Goal: Task Accomplishment & Management: Manage account settings

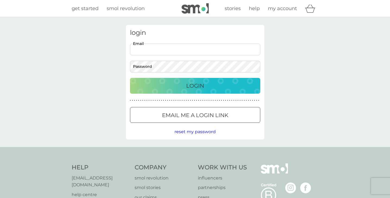
type input "[PERSON_NAME][EMAIL_ADDRESS][DOMAIN_NAME]"
click at [195, 85] on button "Login" at bounding box center [195, 86] width 130 height 16
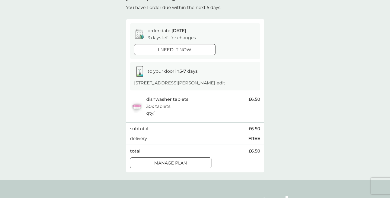
scroll to position [32, 0]
click at [174, 163] on button "Manage plan" at bounding box center [171, 162] width 82 height 11
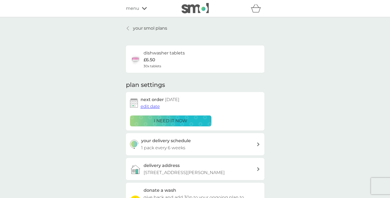
click at [148, 105] on span "edit date" at bounding box center [150, 106] width 19 height 5
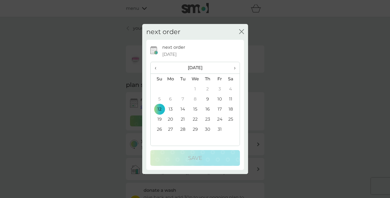
click at [242, 32] on icon "close" at bounding box center [241, 31] width 5 height 5
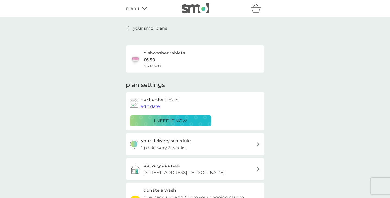
click at [221, 144] on div "your delivery schedule 1 pack every 6 weeks" at bounding box center [198, 144] width 115 height 14
select select "42"
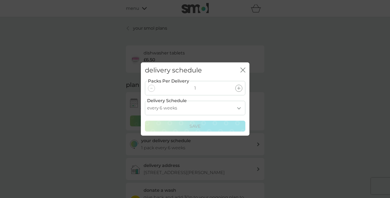
click at [243, 70] on icon "close" at bounding box center [243, 69] width 5 height 5
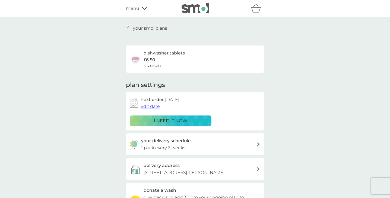
click at [158, 105] on span "edit date" at bounding box center [150, 106] width 19 height 5
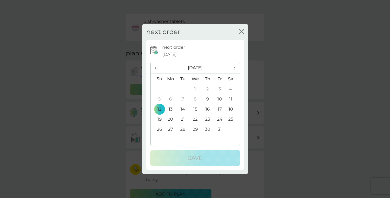
scroll to position [32, 0]
click at [240, 32] on icon "close" at bounding box center [241, 31] width 5 height 5
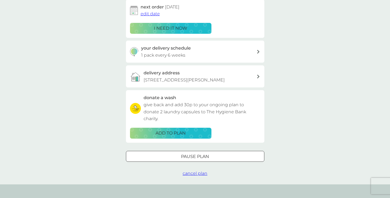
scroll to position [92, 0]
click at [196, 156] on div at bounding box center [195, 155] width 1 height 1
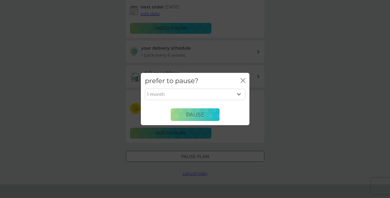
click at [247, 95] on div "1 month 2 months 3 months 4 months 5 months 6 months Pause" at bounding box center [195, 107] width 109 height 36
select select "4"
click at [192, 114] on span "Pause" at bounding box center [195, 114] width 18 height 7
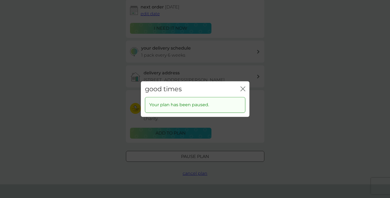
click at [245, 89] on icon "close" at bounding box center [243, 88] width 5 height 5
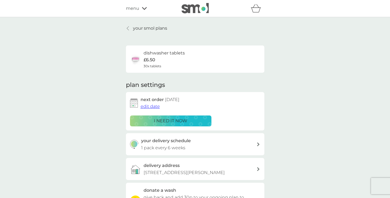
scroll to position [0, 0]
